Goal: Use online tool/utility: Utilize a website feature to perform a specific function

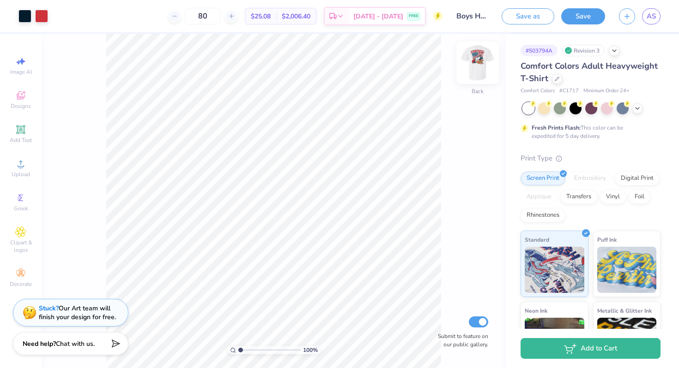
click at [476, 69] on img at bounding box center [477, 62] width 37 height 37
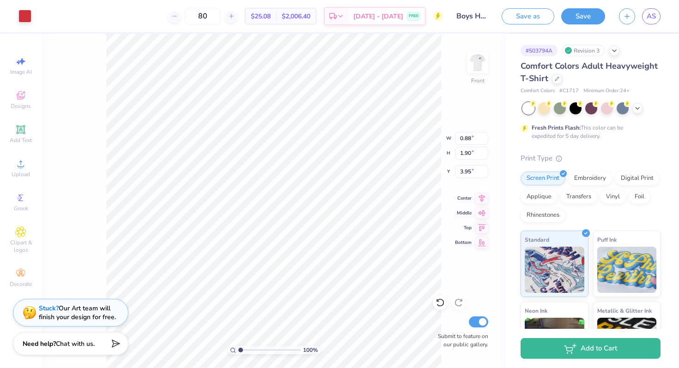
type input "0.88"
type input "1.90"
type input "3.95"
drag, startPoint x: 241, startPoint y: 349, endPoint x: 251, endPoint y: 349, distance: 10.7
click at [251, 349] on input "range" at bounding box center [269, 350] width 62 height 8
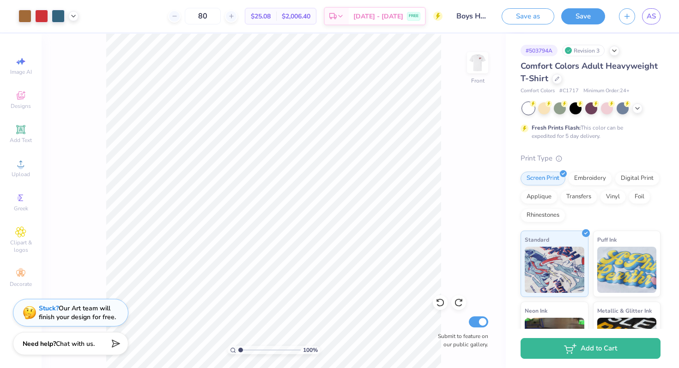
drag, startPoint x: 249, startPoint y: 349, endPoint x: 229, endPoint y: 348, distance: 20.8
type input "1"
click at [238, 348] on input "range" at bounding box center [269, 350] width 62 height 8
drag, startPoint x: 240, startPoint y: 349, endPoint x: 232, endPoint y: 349, distance: 7.8
click at [238, 349] on input "range" at bounding box center [269, 350] width 62 height 8
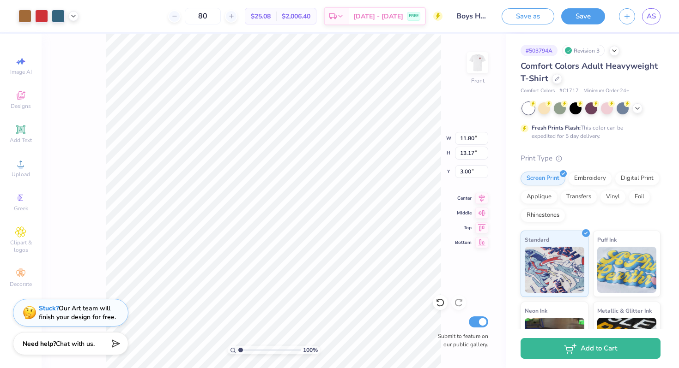
type input "11.80"
type input "13.17"
type input "5.72"
click at [324, 273] on li "Group" at bounding box center [340, 267] width 72 height 18
type input "12.55"
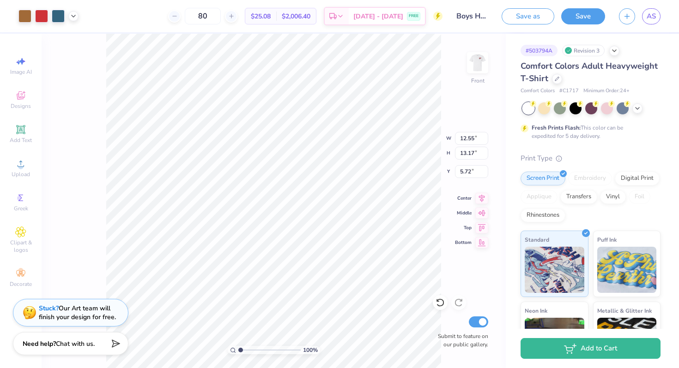
type input "14.00"
type input "5.59"
type input "5.32"
type input "3.50"
click at [587, 17] on button "Save" at bounding box center [583, 15] width 44 height 16
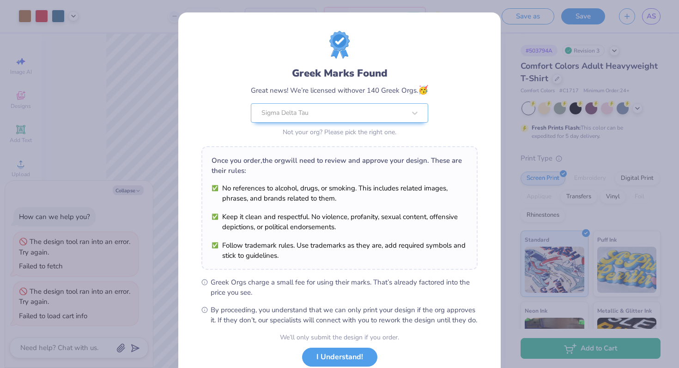
type textarea "x"
